Goal: Task Accomplishment & Management: Complete application form

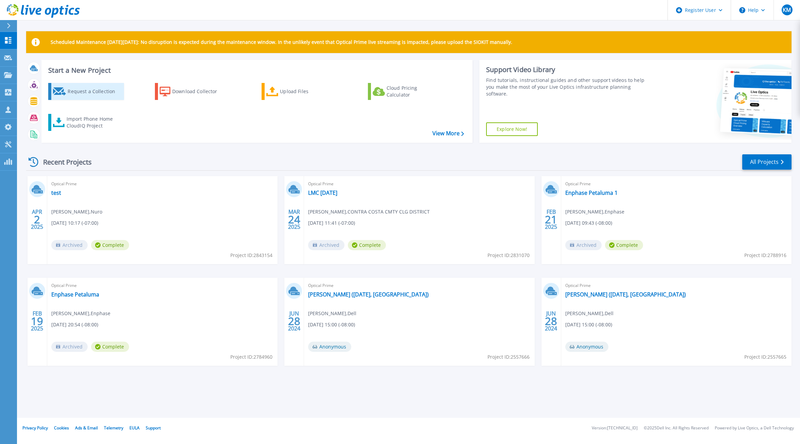
click at [93, 94] on div "Request a Collection" at bounding box center [95, 92] width 54 height 14
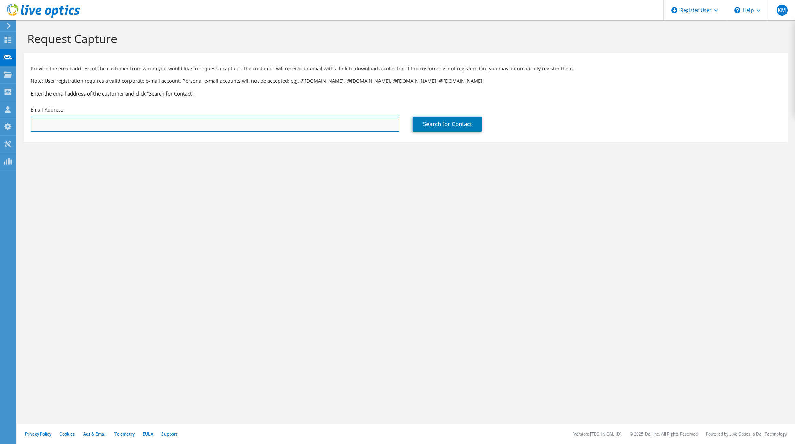
click at [87, 121] on input "text" at bounding box center [215, 124] width 369 height 15
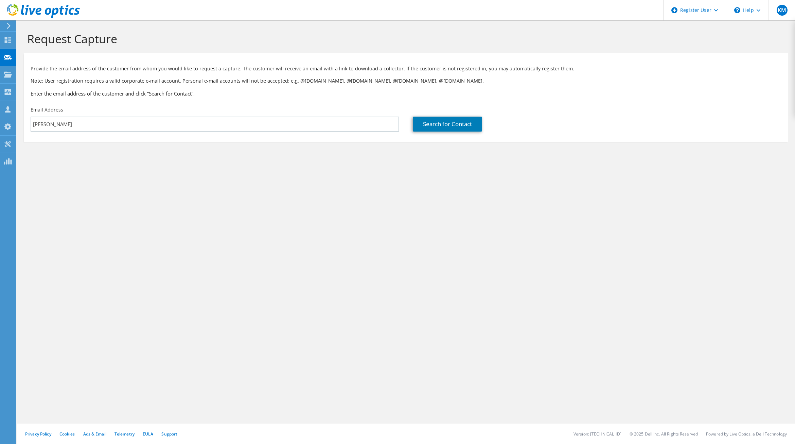
drag, startPoint x: 19, startPoint y: 212, endPoint x: 20, endPoint y: 209, distance: 3.8
click at [20, 211] on div "Request Capture Provide the email address of the customer from whom you would l…" at bounding box center [406, 232] width 778 height 424
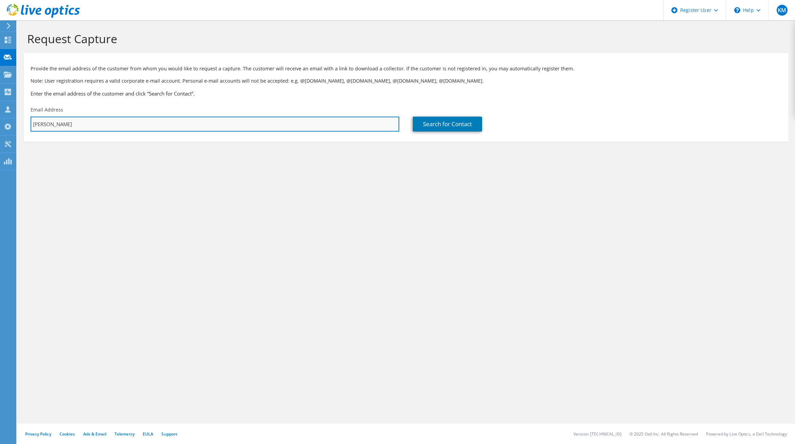
click at [44, 125] on input "[PERSON_NAME]" at bounding box center [215, 124] width 369 height 15
type input "[PERSON_NAME][EMAIL_ADDRESS][PERSON_NAME][PERSON_NAME][DOMAIN_NAME]"
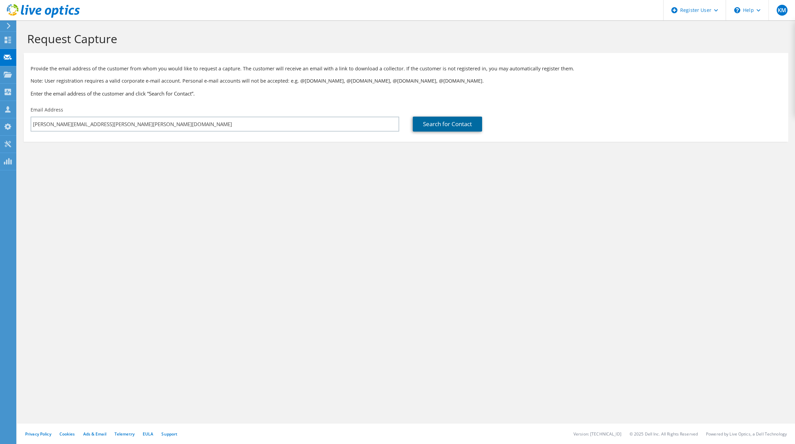
click at [439, 123] on link "Search for Contact" at bounding box center [447, 124] width 69 height 15
type input "[PERSON_NAME] CORP"
type input "[PERSON_NAME]"
type input "Legay"
type input "[GEOGRAPHIC_DATA]"
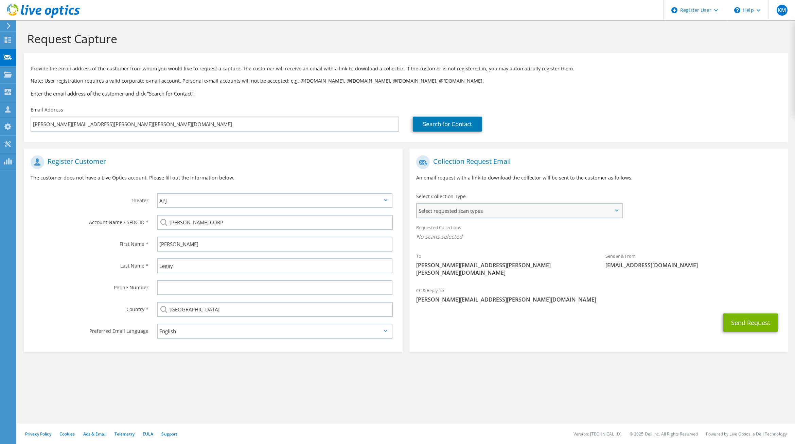
click at [464, 213] on span "Select requested scan types" at bounding box center [519, 211] width 205 height 14
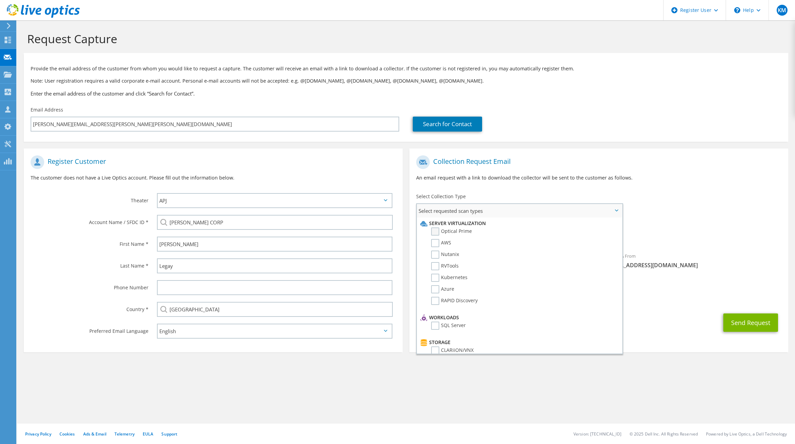
click at [458, 231] on label "Optical Prime" at bounding box center [451, 231] width 41 height 8
click at [0, 0] on input "Optical Prime" at bounding box center [0, 0] width 0 height 0
click at [702, 200] on div "To [PERSON_NAME][EMAIL_ADDRESS][PERSON_NAME][PERSON_NAME][DOMAIN_NAME] Sender &…" at bounding box center [599, 218] width 379 height 133
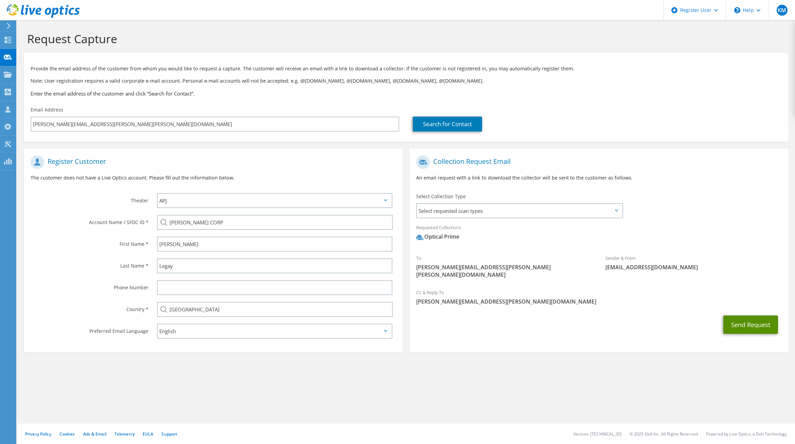
click at [752, 315] on button "Send Request" at bounding box center [751, 324] width 55 height 18
